Goal: Task Accomplishment & Management: Manage account settings

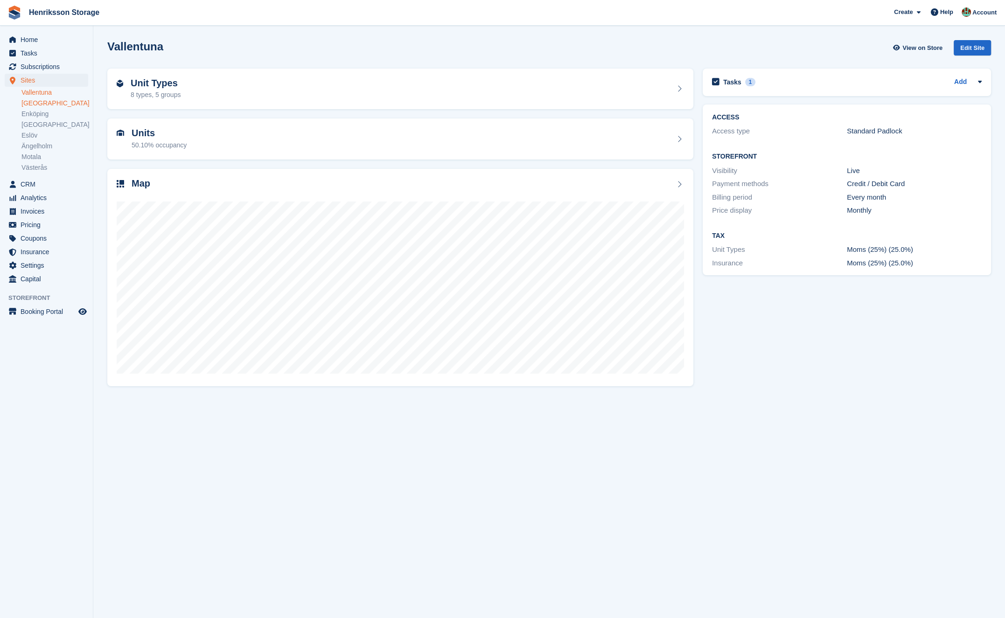
click at [35, 107] on link "[GEOGRAPHIC_DATA]" at bounding box center [54, 103] width 67 height 9
click at [246, 131] on div "Units 50.88% occupancy" at bounding box center [401, 139] width 568 height 22
click at [235, 96] on div "Unit Types 4 types, 2 groups" at bounding box center [401, 89] width 568 height 22
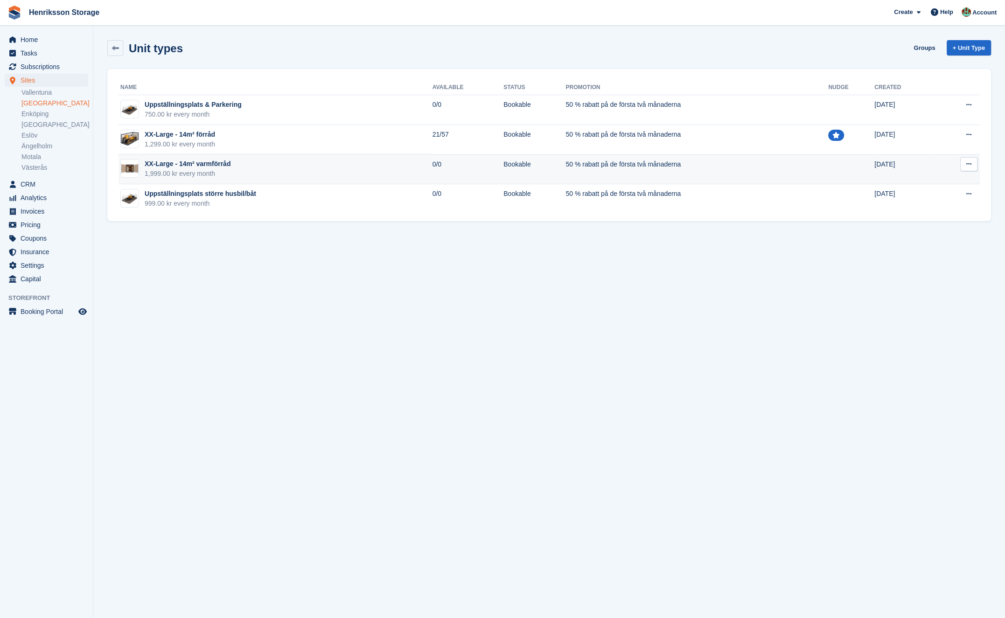
click at [350, 172] on td "XX-Large - 14m² varmförråd 1,999.00 kr every month" at bounding box center [276, 169] width 314 height 30
click at [298, 166] on td "XX-Large - 14m² varmförråd 1,999.00 kr every month" at bounding box center [276, 169] width 314 height 30
click at [968, 168] on button at bounding box center [969, 164] width 17 height 14
click at [43, 261] on span "Settings" at bounding box center [49, 265] width 56 height 13
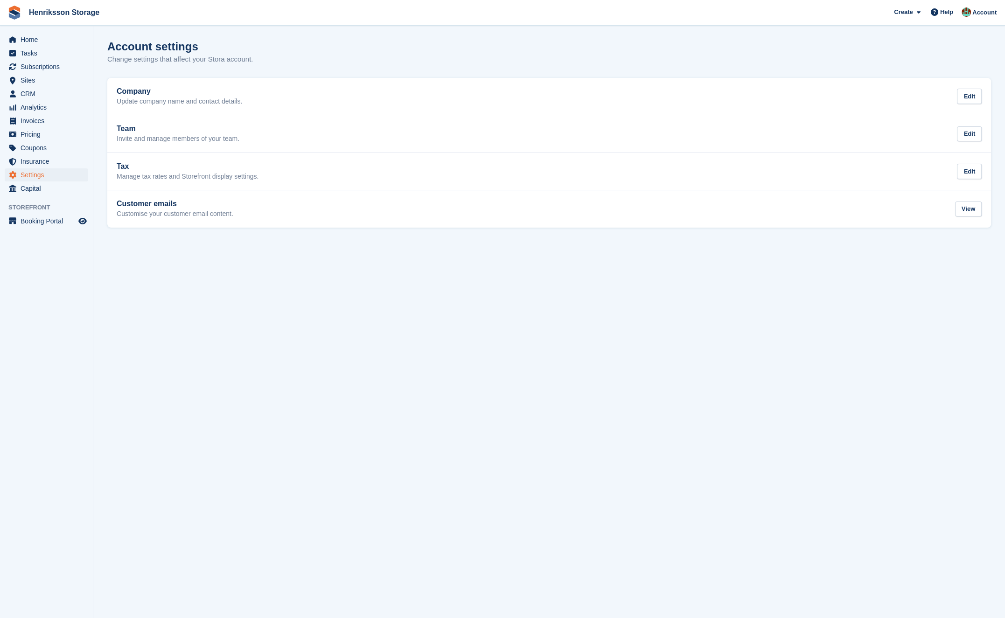
click at [60, 228] on ul "Booking Portal Booking Portal" at bounding box center [46, 222] width 93 height 14
click at [31, 217] on span "Booking Portal" at bounding box center [49, 221] width 56 height 13
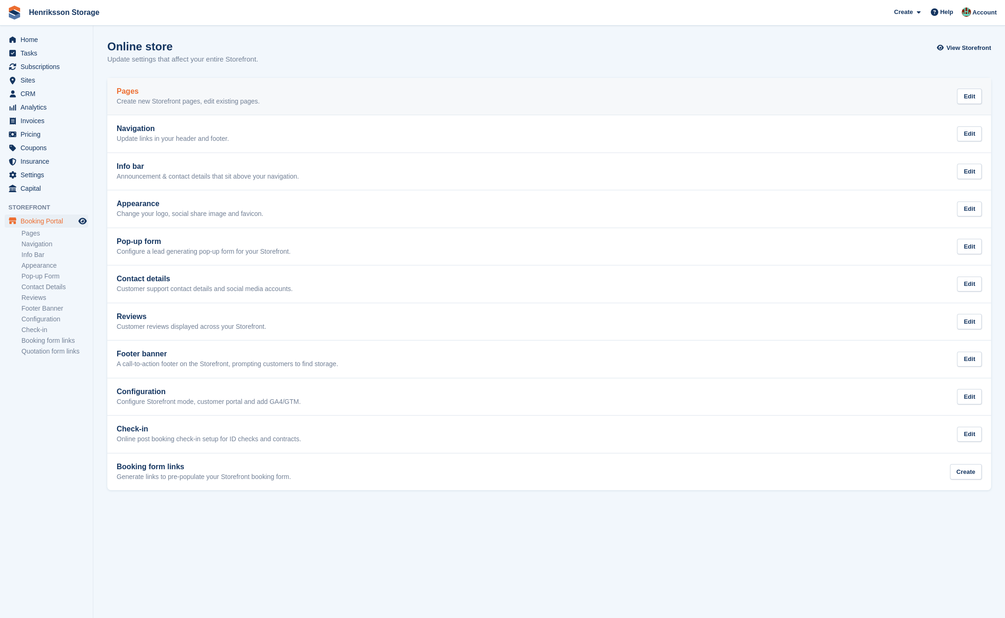
click at [200, 89] on h2 "Pages" at bounding box center [188, 91] width 143 height 8
click at [297, 105] on link "Pages Create new Storefront pages, edit existing pages. Edit" at bounding box center [549, 96] width 884 height 37
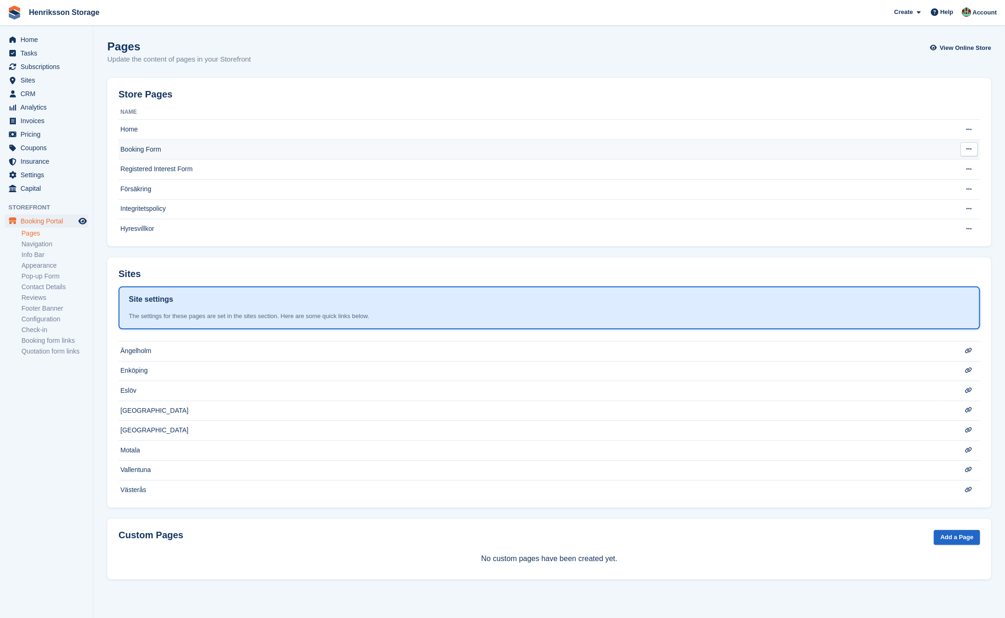
click at [148, 145] on td "Booking Form" at bounding box center [528, 150] width 819 height 20
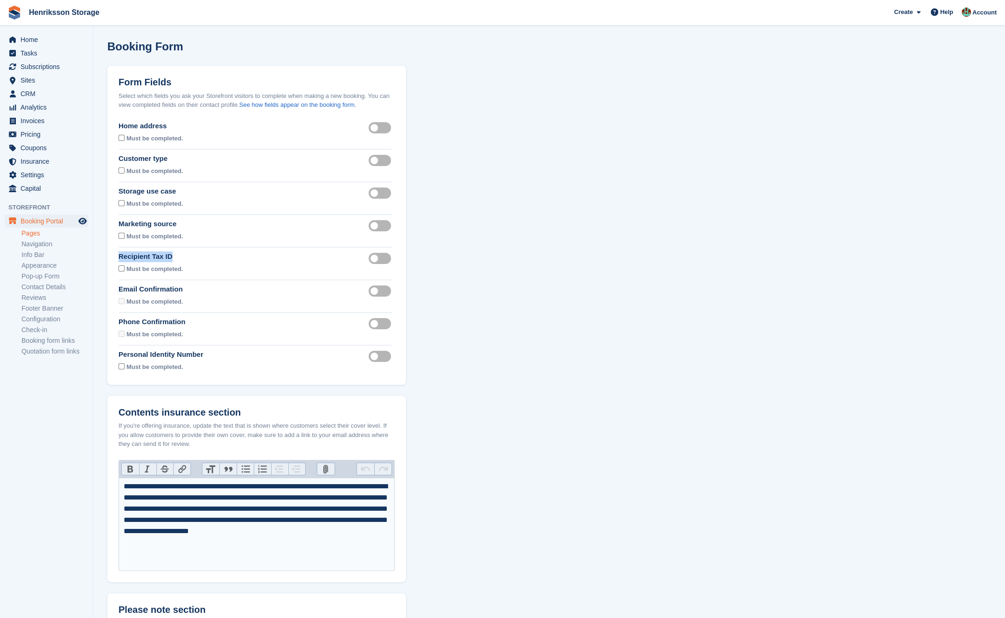
drag, startPoint x: 198, startPoint y: 250, endPoint x: 176, endPoint y: 256, distance: 22.8
click at [176, 256] on div "Form Fields Select which fields you ask your Storefront visitors to complete wh…" at bounding box center [256, 225] width 299 height 319
copy div "Recipient Tax ID"
